Goal: Book appointment/travel/reservation

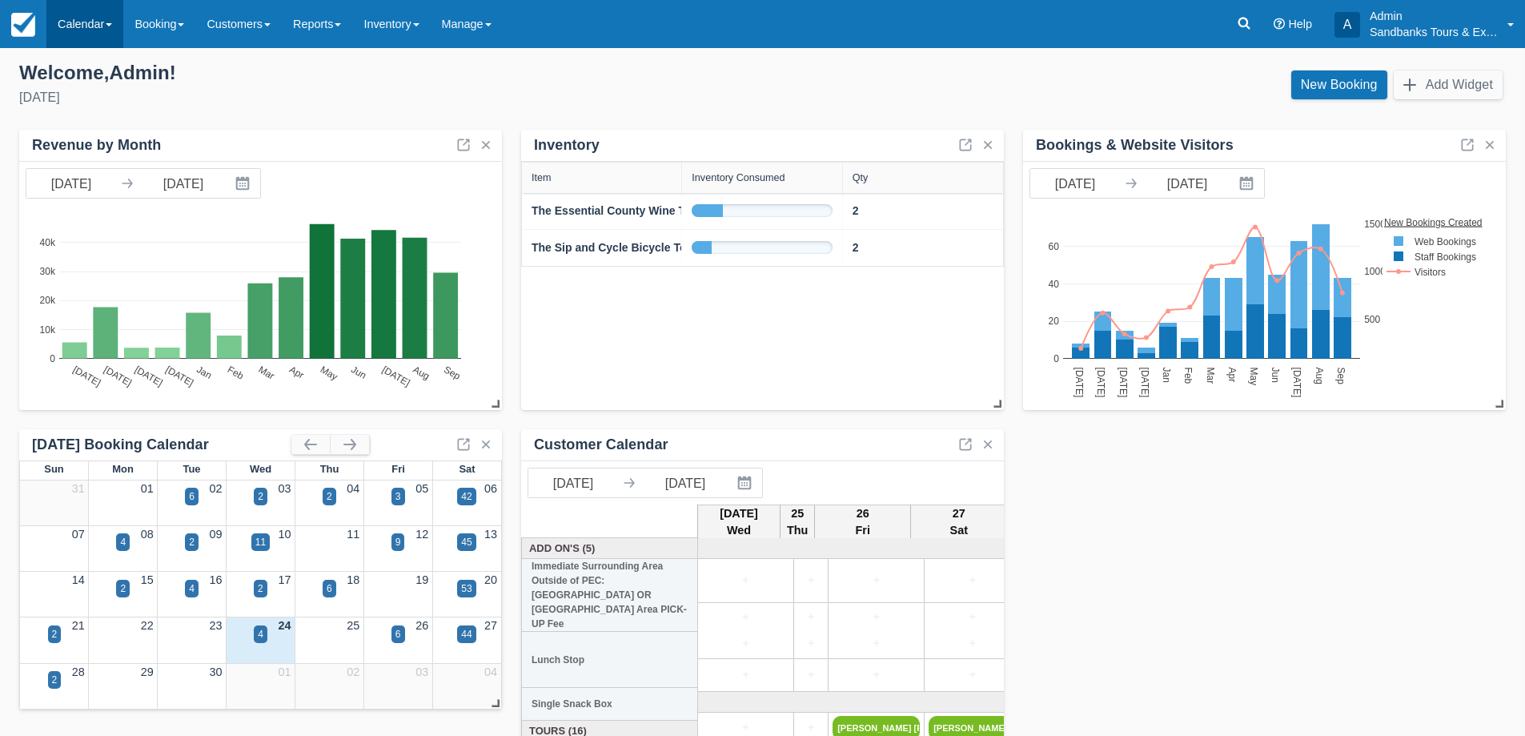
click at [86, 28] on link "Calendar" at bounding box center [84, 24] width 77 height 48
click at [84, 65] on link "Booking" at bounding box center [110, 69] width 126 height 34
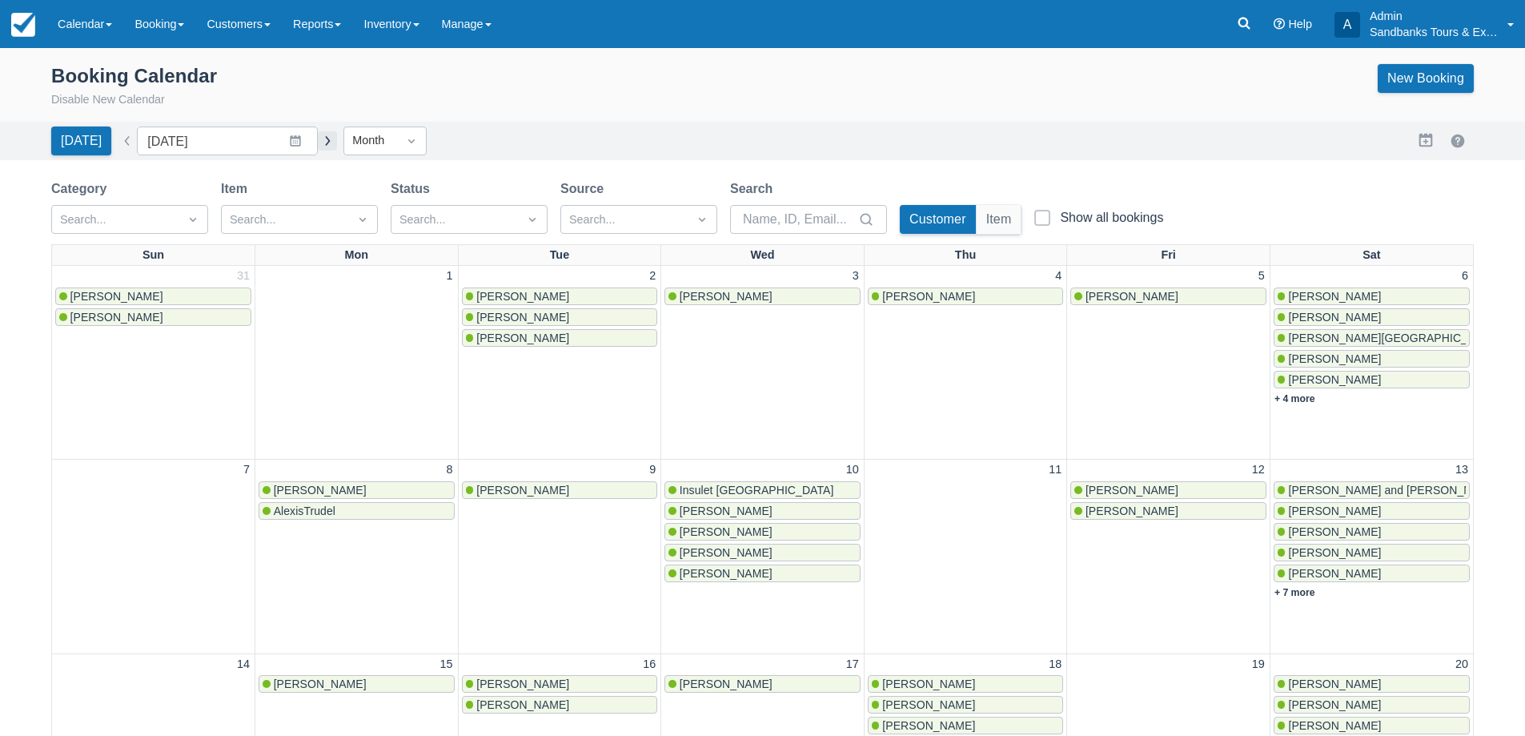
click at [318, 138] on button "button" at bounding box center [327, 140] width 19 height 19
type input "October 2025"
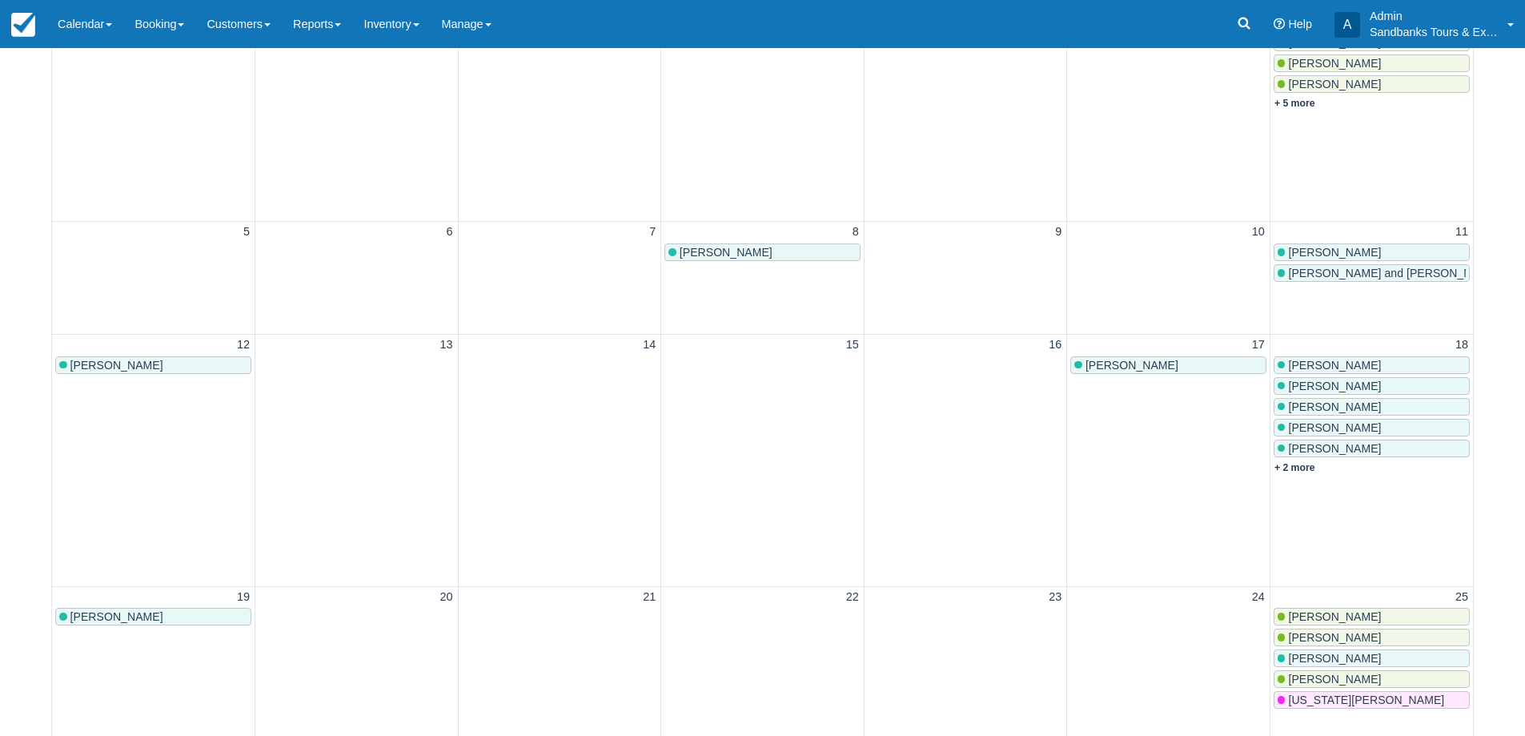
scroll to position [480, 0]
